Goal: Task Accomplishment & Management: Manage account settings

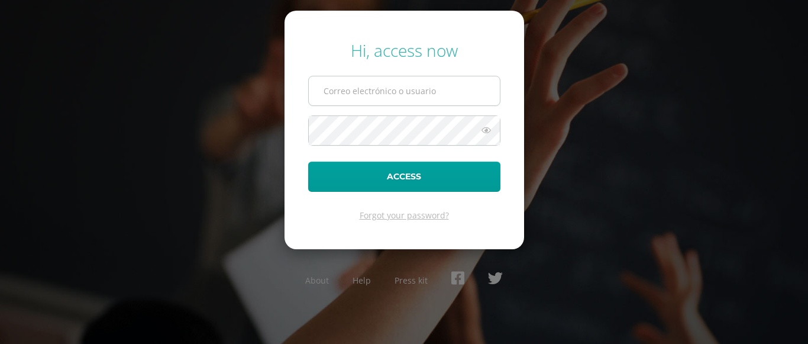
click at [335, 91] on input "text" at bounding box center [404, 90] width 191 height 29
type input "[EMAIL_ADDRESS][DOMAIN_NAME]"
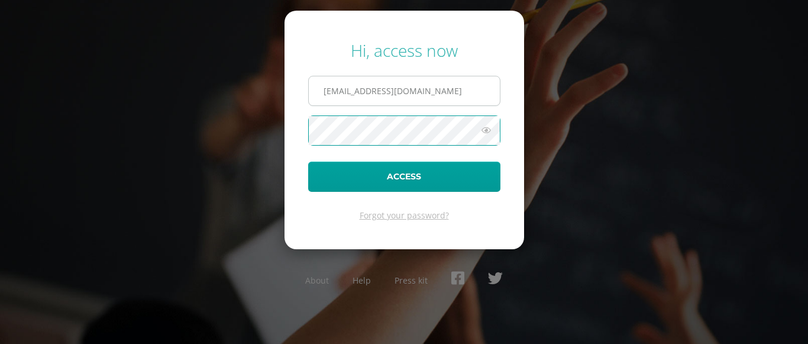
click at [308, 161] on button "Access" at bounding box center [404, 176] width 192 height 30
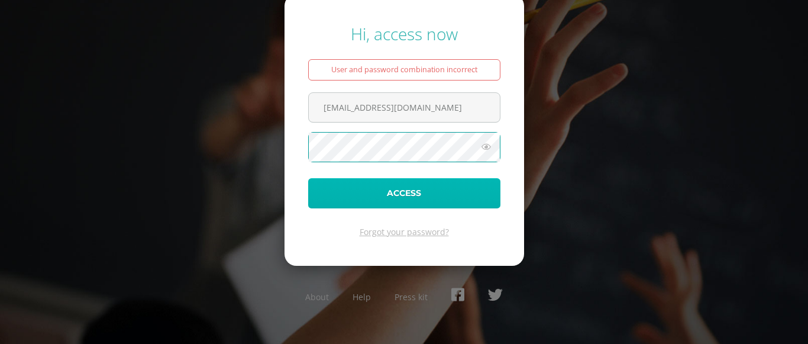
click at [398, 196] on button "Access" at bounding box center [404, 193] width 192 height 30
click at [404, 185] on button "Access" at bounding box center [404, 193] width 192 height 30
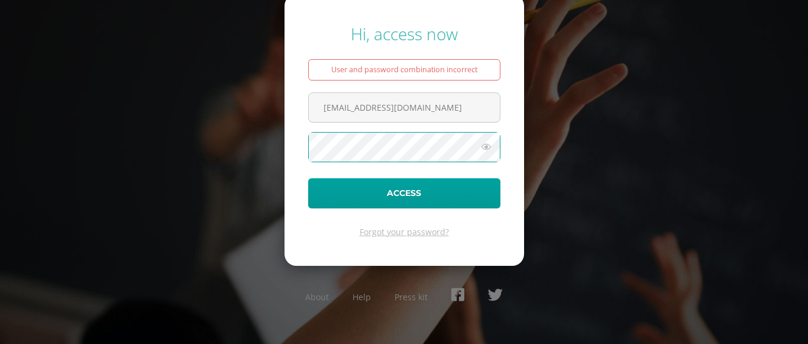
click at [308, 178] on button "Access" at bounding box center [404, 193] width 192 height 30
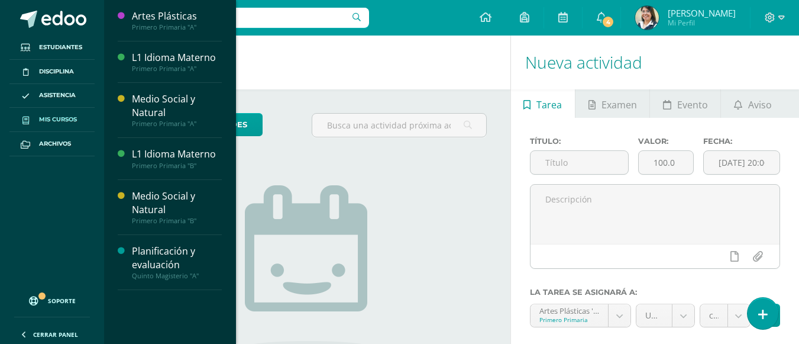
click at [53, 122] on span "Mis cursos" at bounding box center [58, 119] width 38 height 9
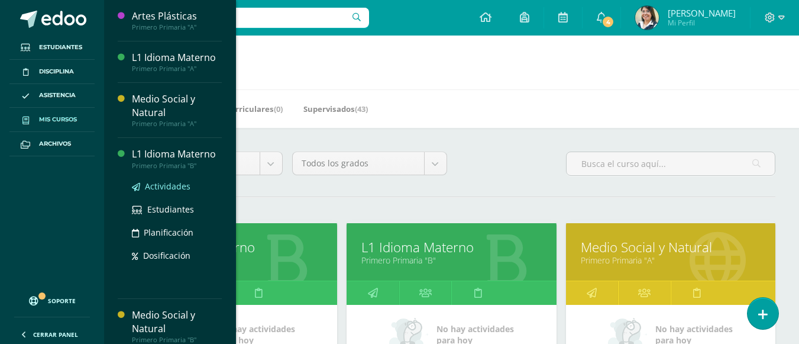
click at [175, 190] on span "Actividades" at bounding box center [168, 185] width 46 height 11
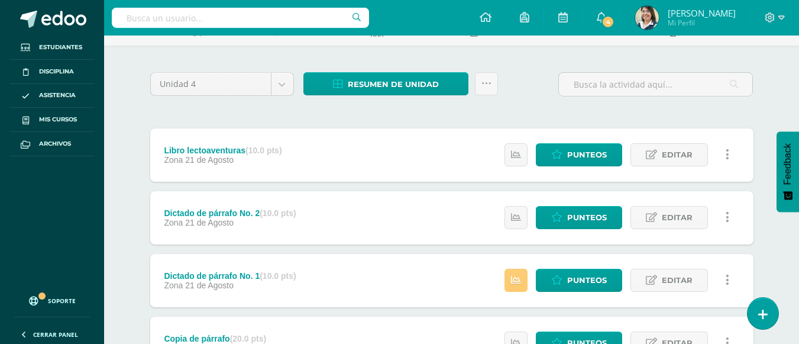
scroll to position [177, 0]
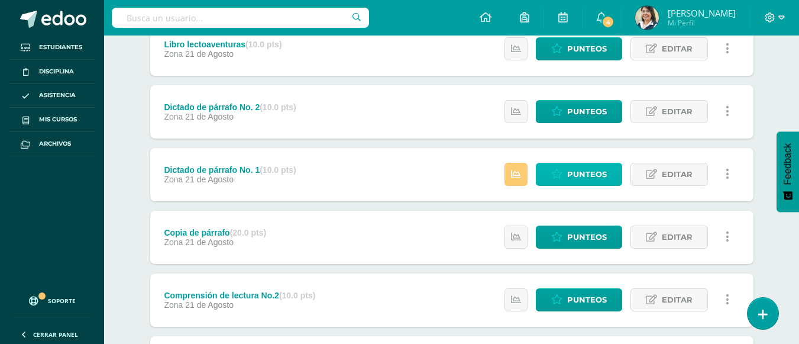
click at [570, 172] on span "Punteos" at bounding box center [587, 174] width 40 height 22
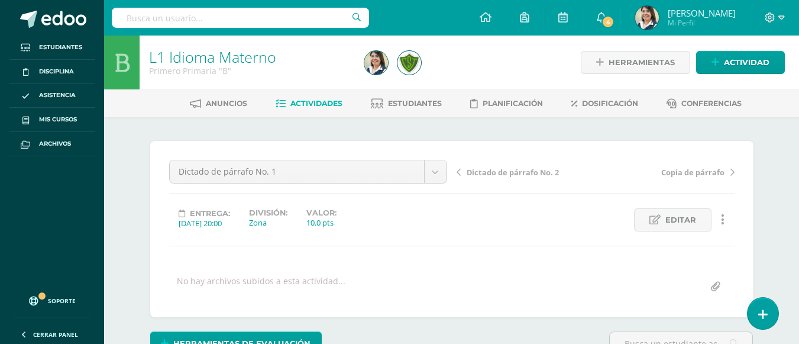
click at [295, 105] on span "Actividades" at bounding box center [316, 103] width 52 height 9
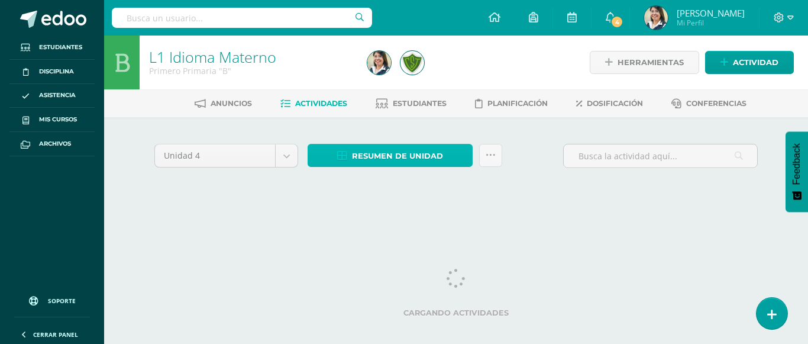
click at [404, 157] on span "Resumen de unidad" at bounding box center [397, 156] width 91 height 22
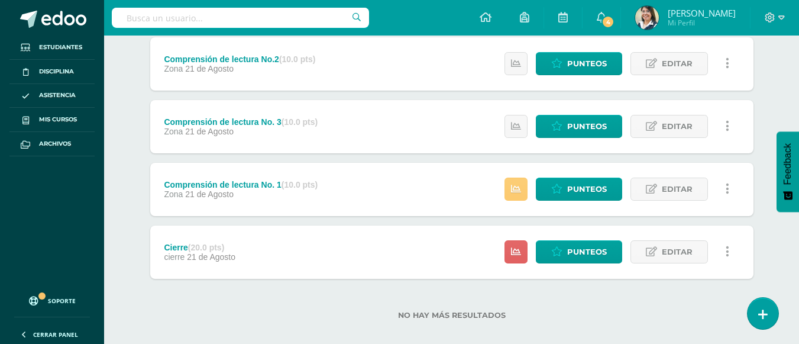
scroll to position [414, 0]
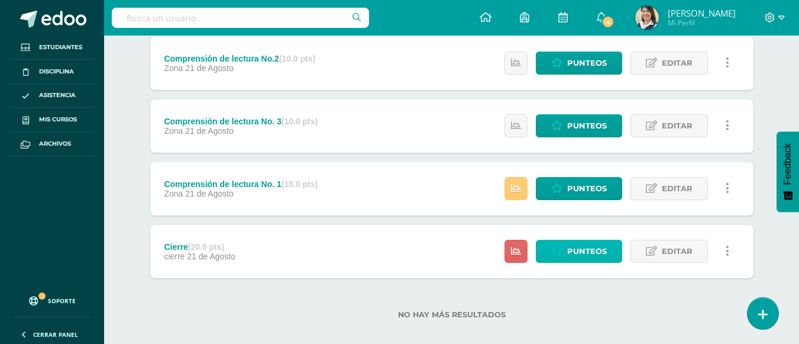
click at [591, 250] on span "Punteos" at bounding box center [587, 251] width 40 height 22
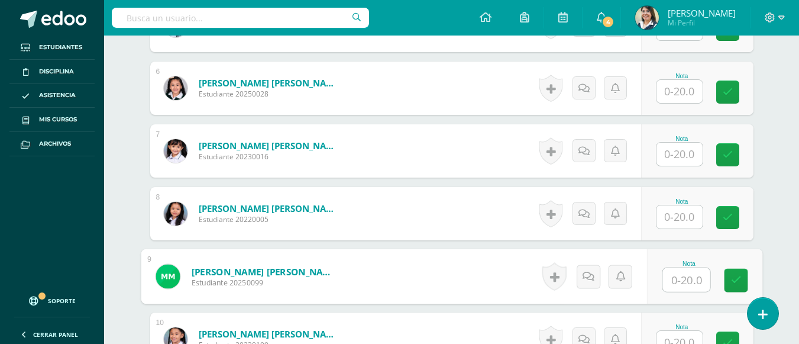
click at [669, 273] on input "text" at bounding box center [686, 280] width 47 height 24
type input "4"
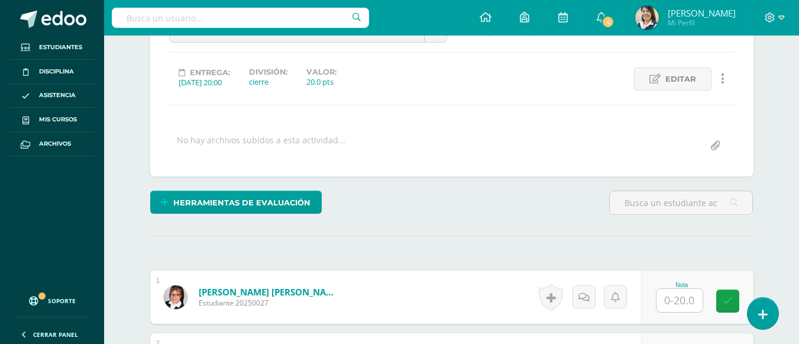
scroll to position [0, 0]
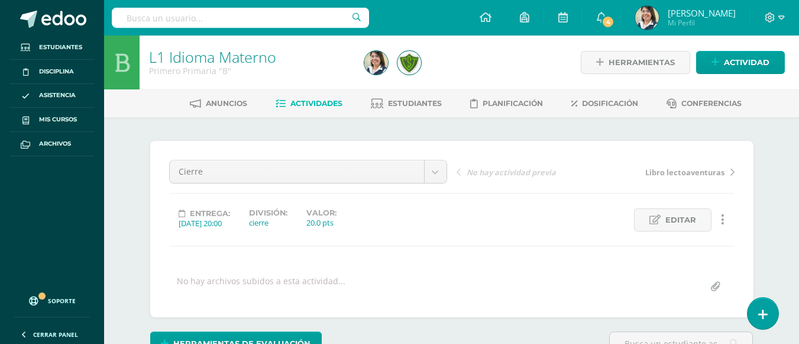
click at [317, 102] on span "Actividades" at bounding box center [316, 103] width 52 height 9
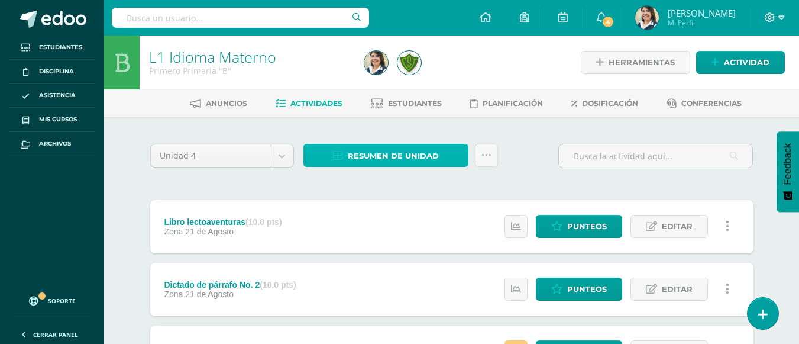
click at [358, 155] on span "Resumen de unidad" at bounding box center [393, 156] width 91 height 22
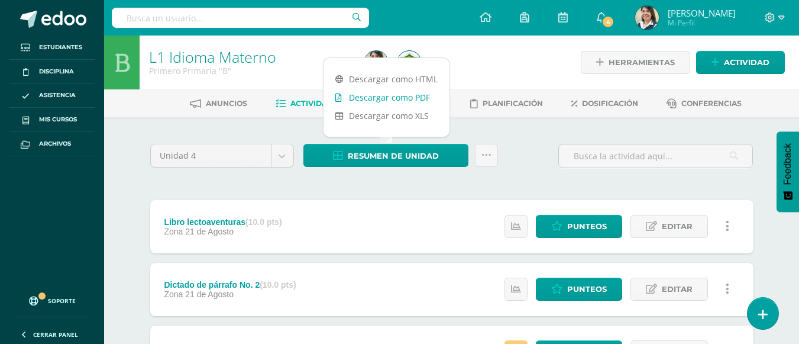
click at [420, 95] on link "Descargar como PDF" at bounding box center [387, 97] width 126 height 18
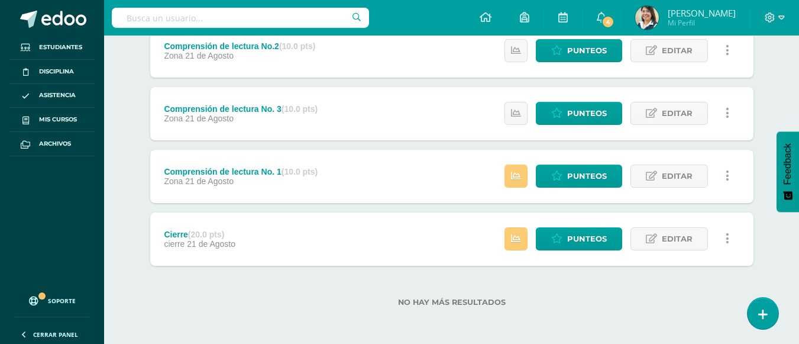
scroll to position [427, 0]
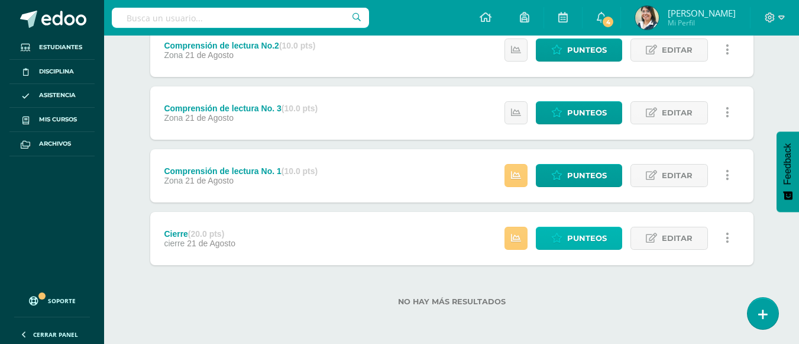
click at [558, 242] on icon at bounding box center [556, 238] width 11 height 10
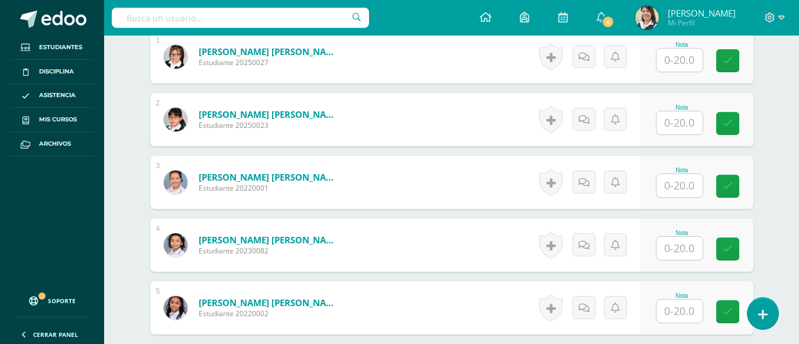
scroll to position [373, 0]
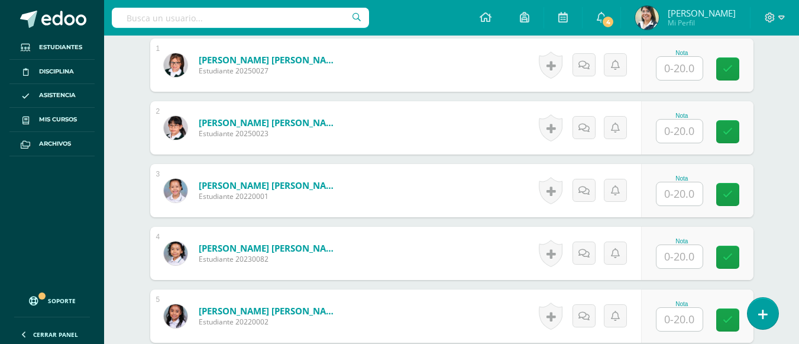
click at [690, 205] on div at bounding box center [679, 194] width 47 height 24
click at [679, 193] on input "text" at bounding box center [680, 193] width 46 height 23
type input "20"
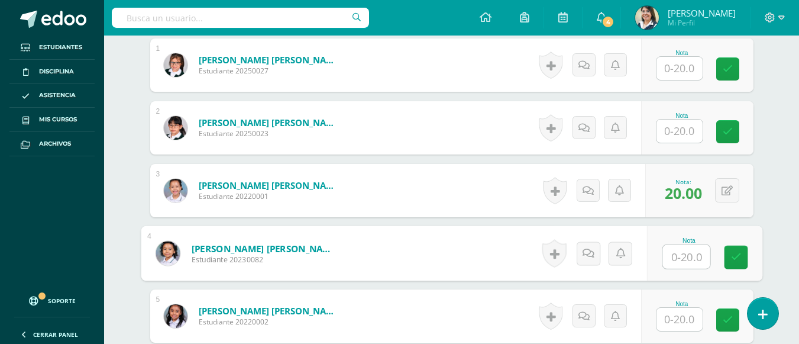
click at [776, 25] on div at bounding box center [775, 17] width 49 height 35
click at [782, 17] on icon at bounding box center [781, 17] width 7 height 11
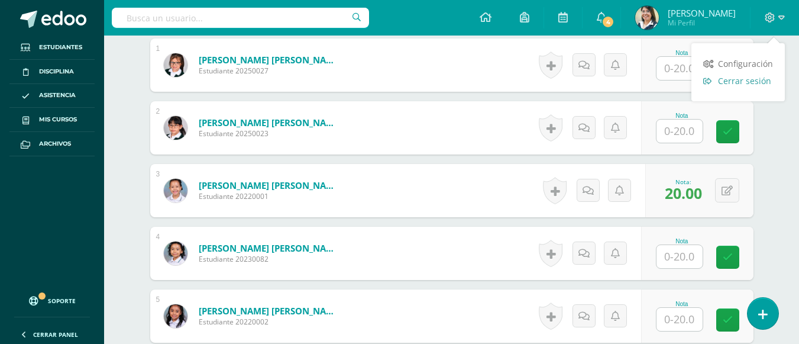
click at [743, 83] on span "Cerrar sesión" at bounding box center [744, 80] width 53 height 11
